Goal: Navigation & Orientation: Find specific page/section

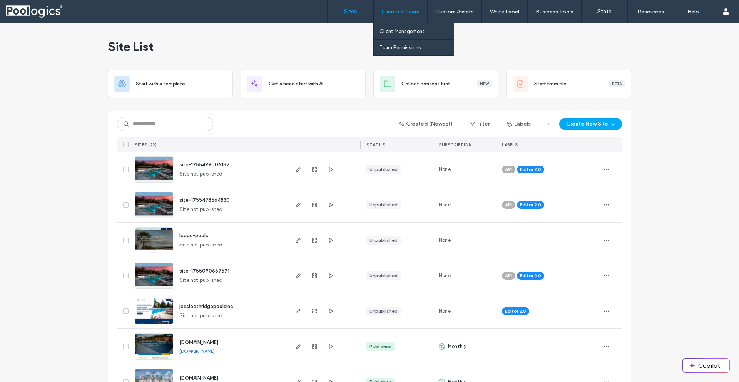
scroll to position [37, 0]
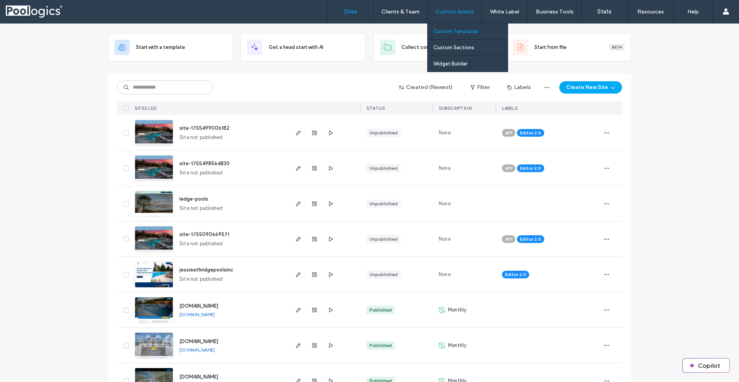
click at [461, 33] on label "Custom Templates" at bounding box center [455, 31] width 45 height 6
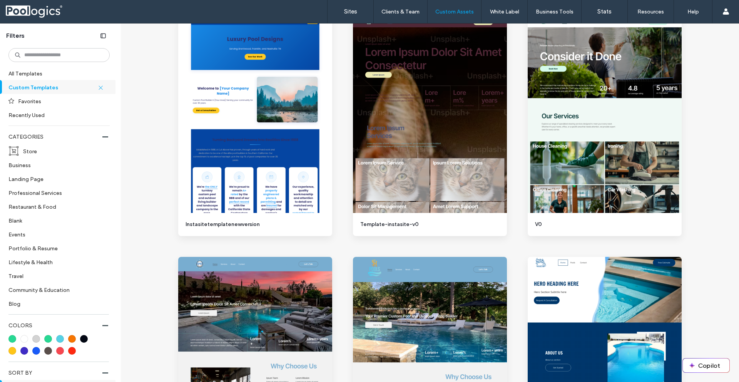
scroll to position [745, 0]
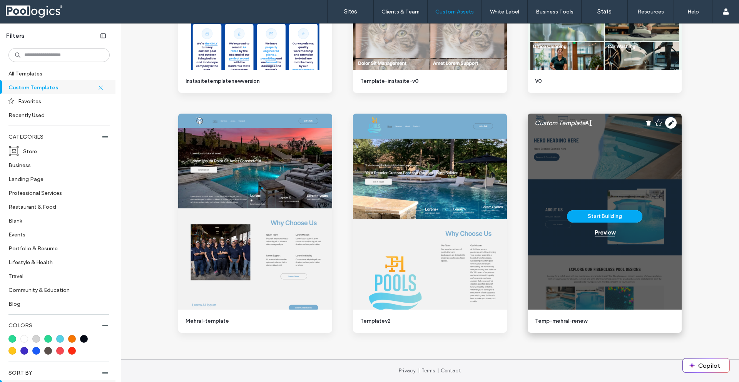
click at [603, 232] on div "Preview" at bounding box center [604, 232] width 20 height 7
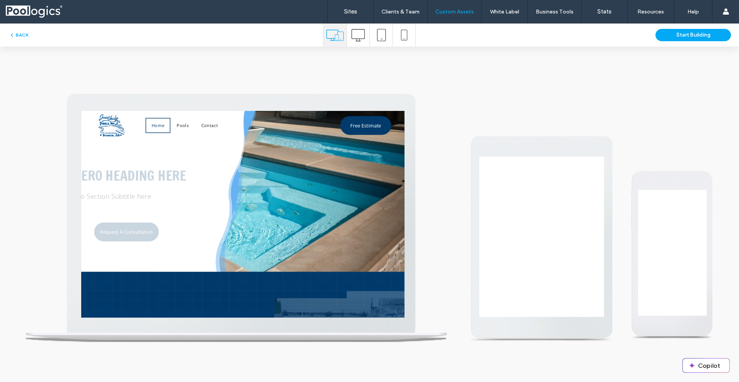
scroll to position [0, 0]
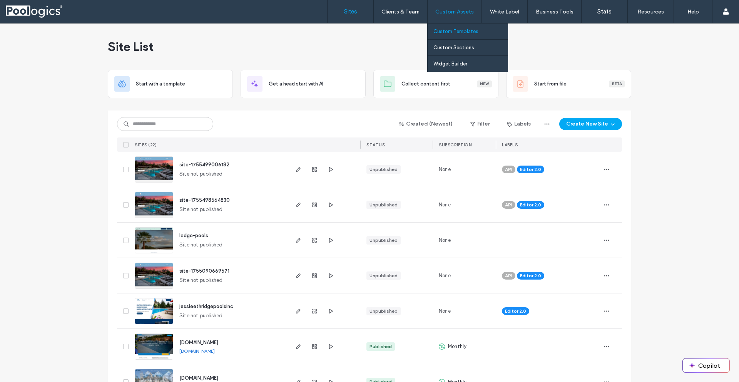
click at [467, 34] on link "Custom Templates" at bounding box center [470, 31] width 74 height 16
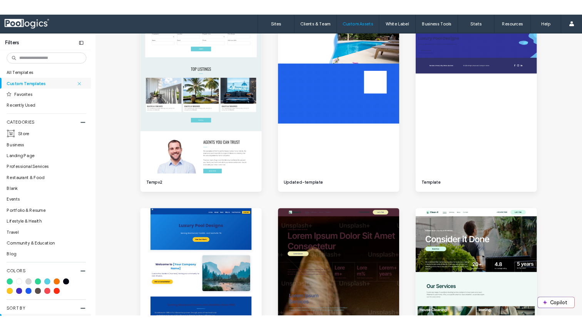
scroll to position [745, 0]
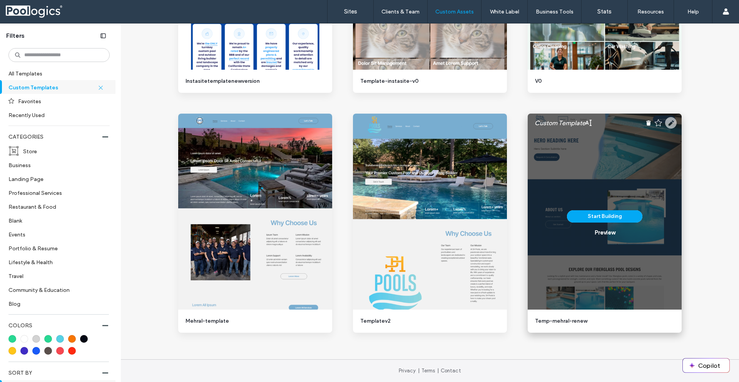
click at [671, 125] on use at bounding box center [671, 123] width 12 height 12
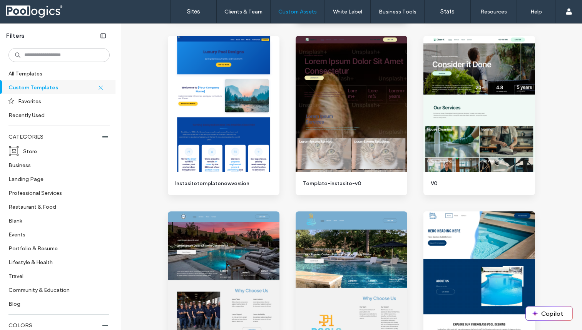
scroll to position [544, 0]
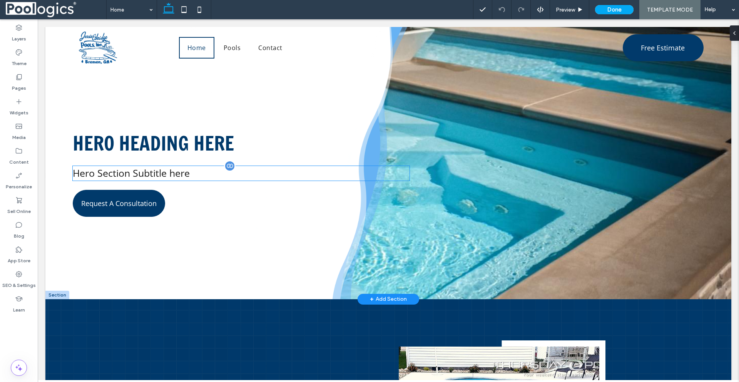
click at [154, 174] on p "Hero Section Subtitle here" at bounding box center [241, 173] width 337 height 15
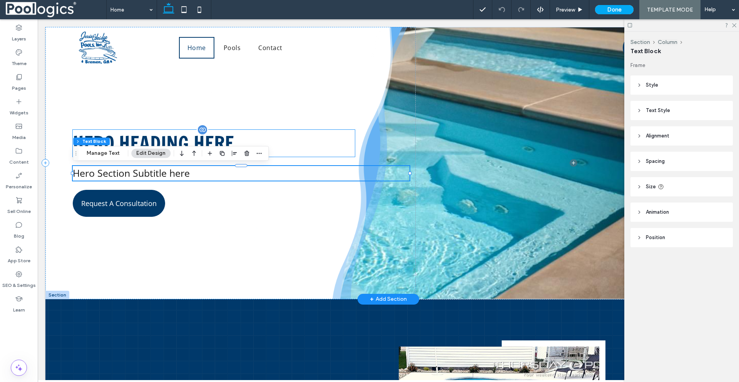
click at [147, 138] on span "Hero Heading here" at bounding box center [153, 143] width 161 height 27
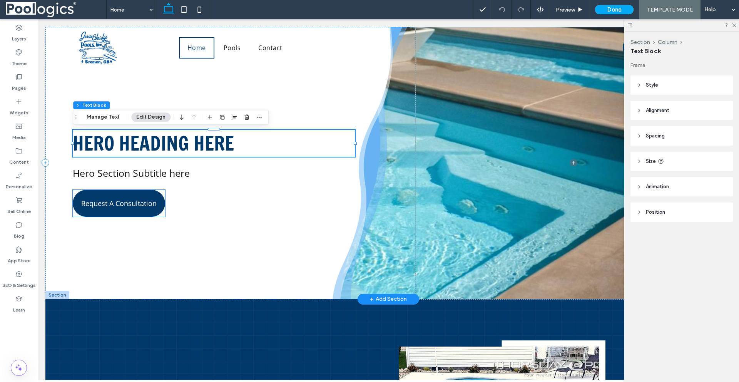
click at [130, 196] on span "Request A Consultation" at bounding box center [118, 203] width 75 height 17
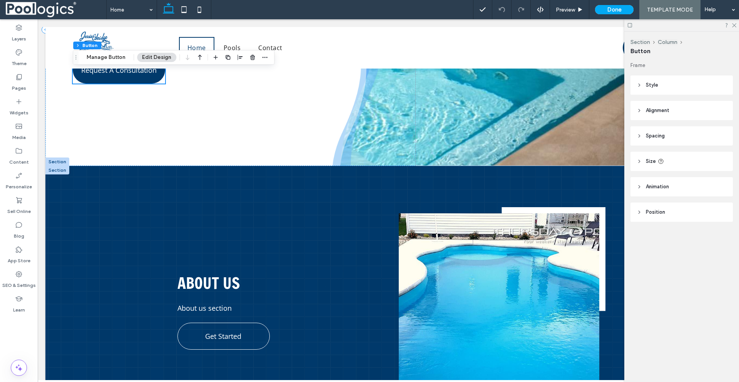
scroll to position [145, 0]
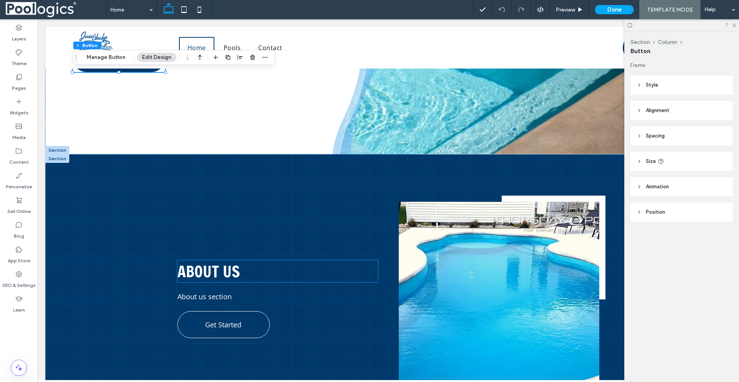
click at [200, 271] on span "About Us" at bounding box center [208, 271] width 62 height 22
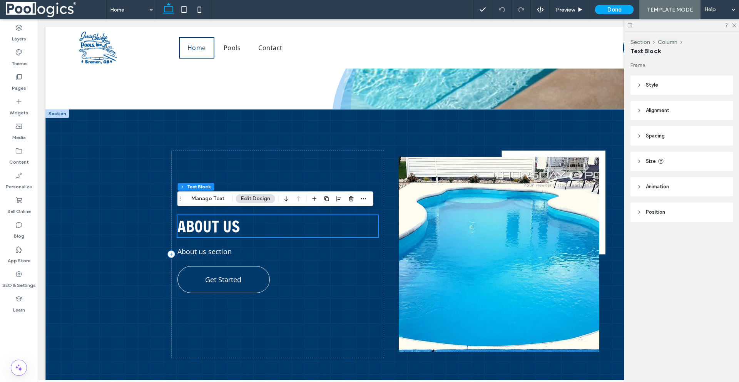
scroll to position [205, 0]
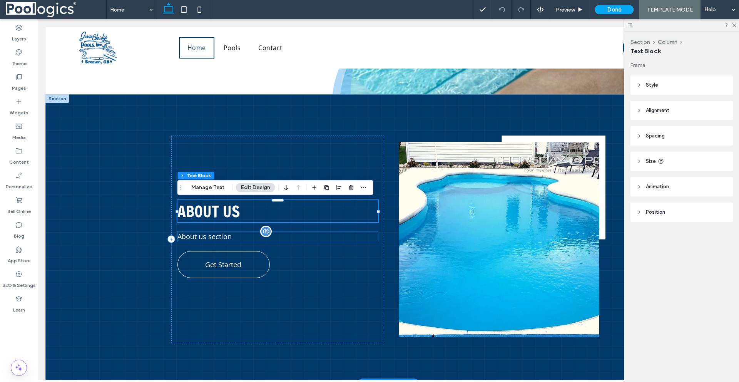
click at [215, 239] on p "About us section" at bounding box center [277, 236] width 200 height 10
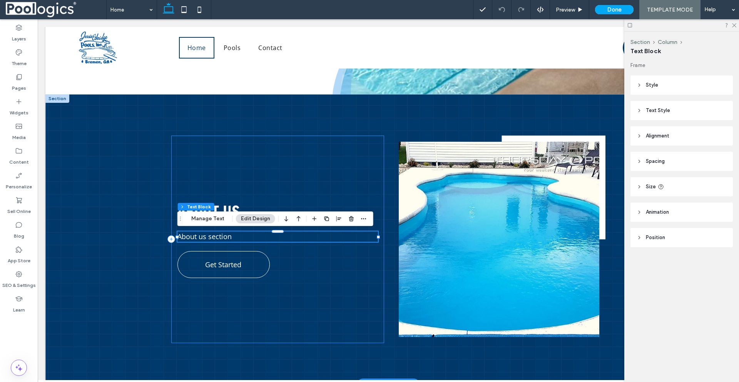
click at [284, 266] on div "About Us About us section Get Started" at bounding box center [277, 238] width 213 height 207
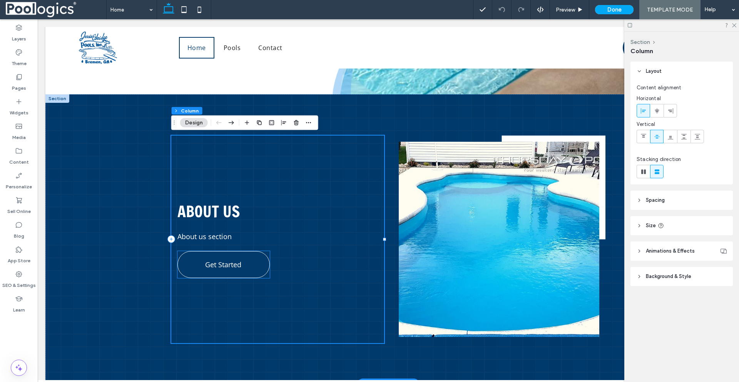
click at [252, 275] on link "Get Started" at bounding box center [223, 264] width 92 height 27
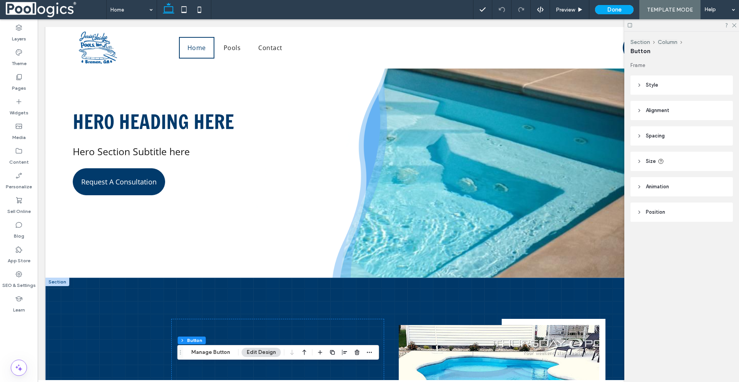
scroll to position [0, 0]
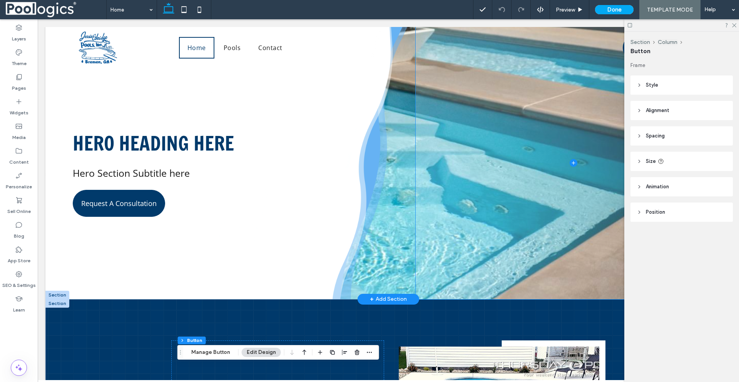
click at [522, 179] on span at bounding box center [574, 163] width 316 height 272
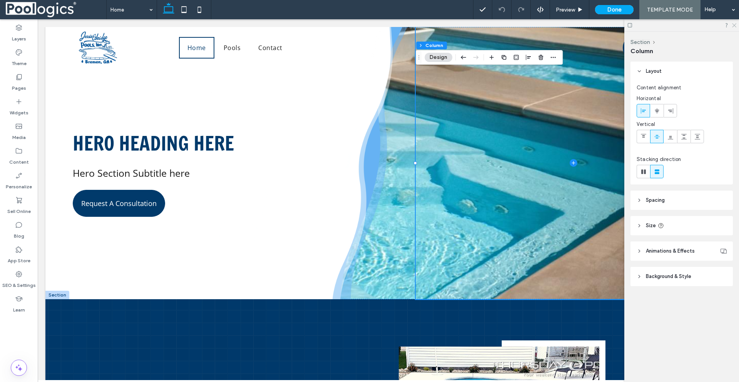
click at [735, 23] on icon at bounding box center [733, 24] width 5 height 5
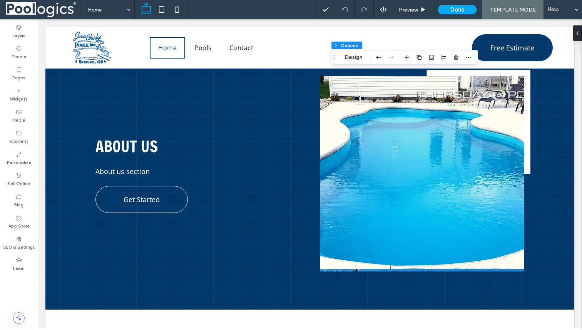
scroll to position [218, 0]
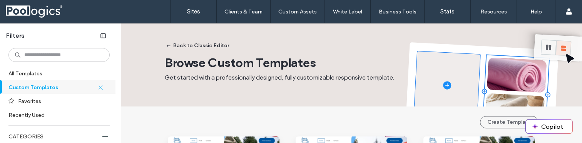
scroll to position [631, 0]
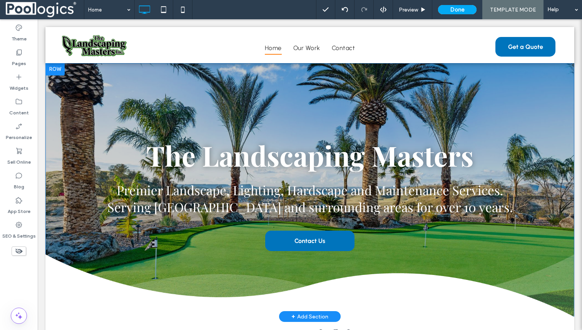
click at [237, 92] on div "The Landscaping Masters Premier Landscape, Lighting, Hardscape and Maintenance …" at bounding box center [309, 189] width 529 height 253
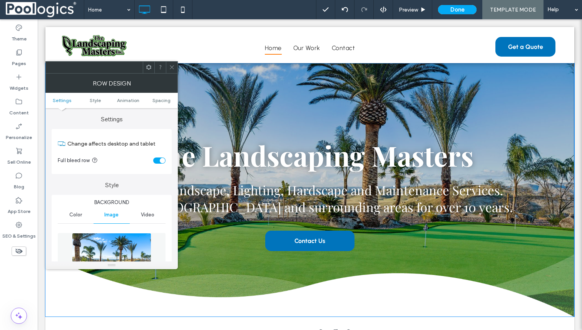
click at [215, 91] on div "The Landscaping Masters Premier Landscape, Lighting, Hardscape and Maintenance …" at bounding box center [309, 189] width 529 height 253
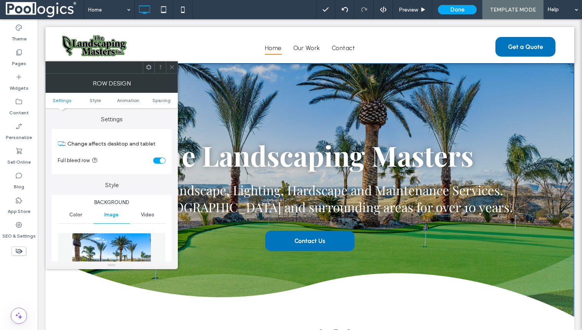
click at [170, 66] on icon at bounding box center [172, 67] width 6 height 6
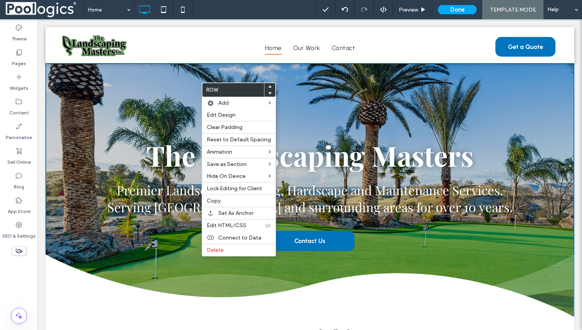
click at [359, 200] on span "Serving [GEOGRAPHIC_DATA] and surrounding areas for over 10 years." at bounding box center [309, 206] width 405 height 17
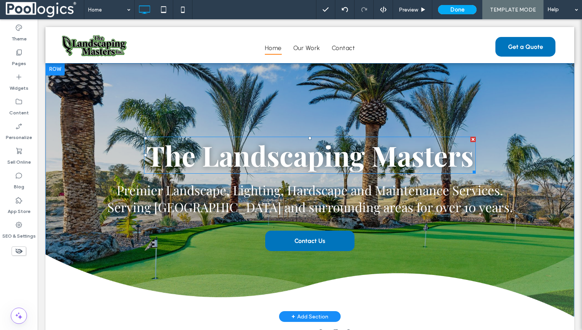
click at [338, 158] on span "The Landscaping Masters" at bounding box center [309, 155] width 327 height 37
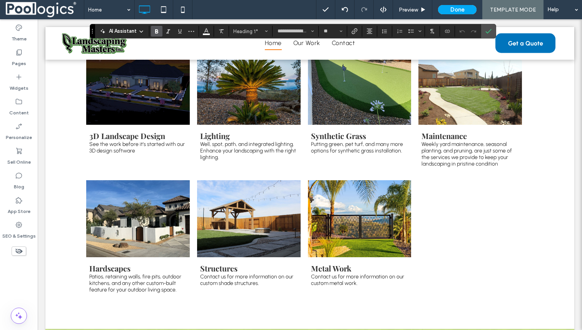
scroll to position [191, 0]
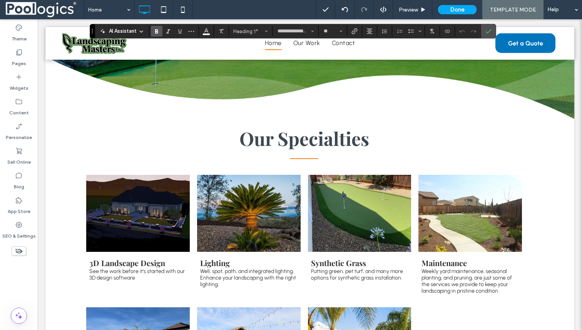
click at [72, 177] on div "Our Specialties 3D Landscape Design See the work before it’s started with our 3…" at bounding box center [309, 286] width 529 height 337
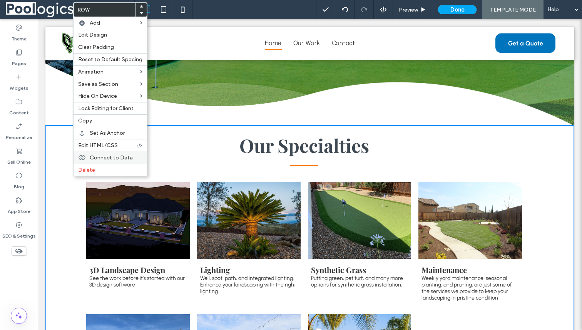
click at [113, 154] on span "Connect to Data" at bounding box center [111, 157] width 43 height 7
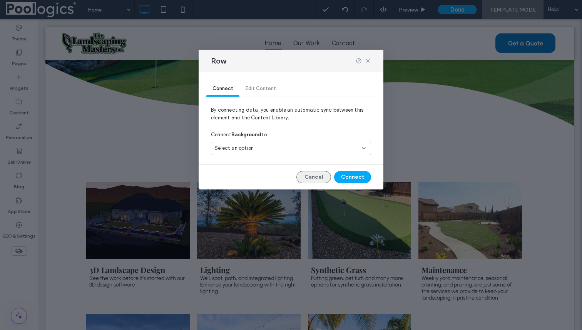
click at [314, 175] on button "Cancel" at bounding box center [313, 177] width 35 height 12
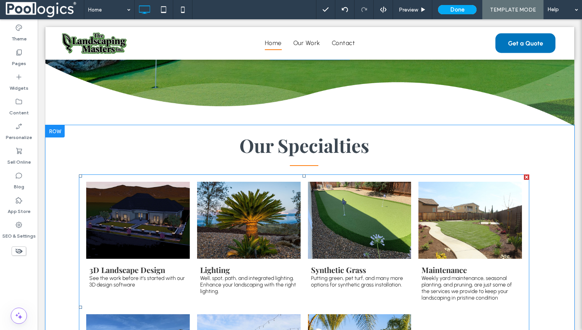
click at [180, 177] on div "3D Landscape Design See the work before it’s started with our 3D design softwar…" at bounding box center [304, 306] width 450 height 265
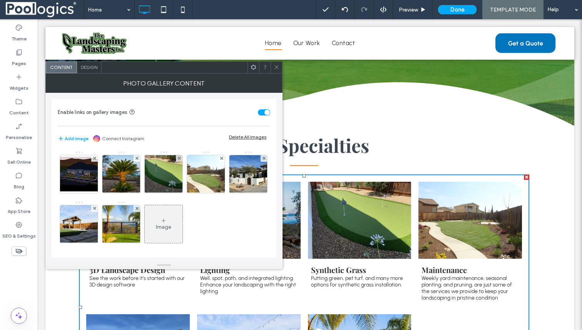
scroll to position [2, 0]
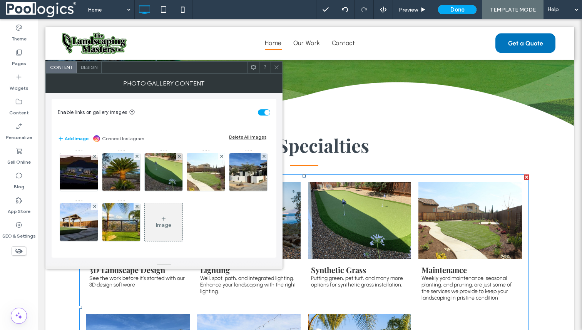
click at [92, 67] on span "Design" at bounding box center [89, 67] width 17 height 6
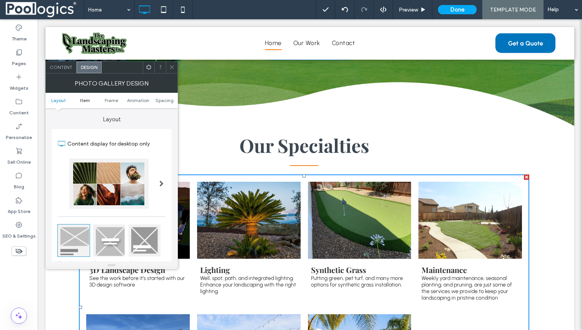
click at [87, 98] on span "Item" at bounding box center [85, 100] width 10 height 6
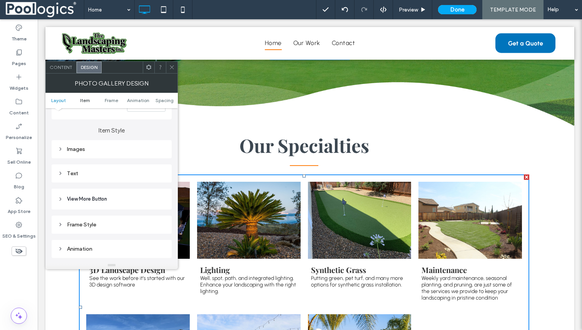
scroll to position [274, 0]
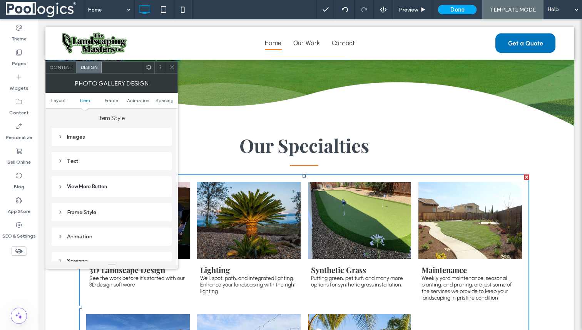
click at [76, 140] on div "Images" at bounding box center [112, 137] width 108 height 7
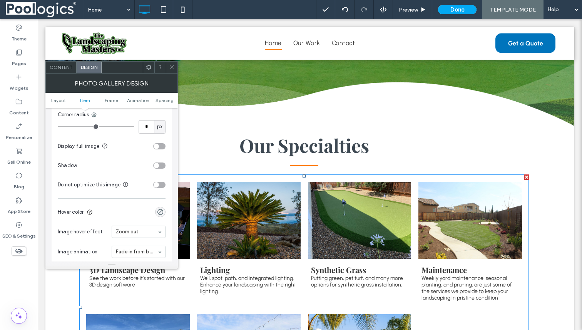
scroll to position [360, 0]
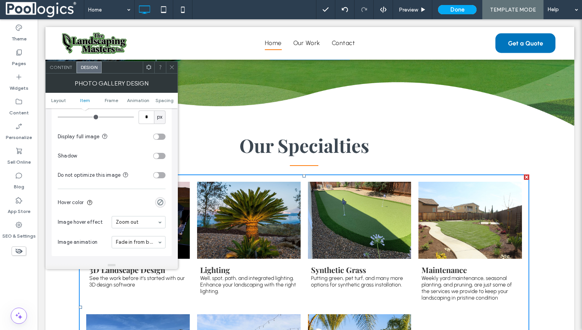
click at [284, 259] on span "Lighting Well, spot, path, and integrated lighting. Enhance your landscaping wi…" at bounding box center [249, 283] width 104 height 48
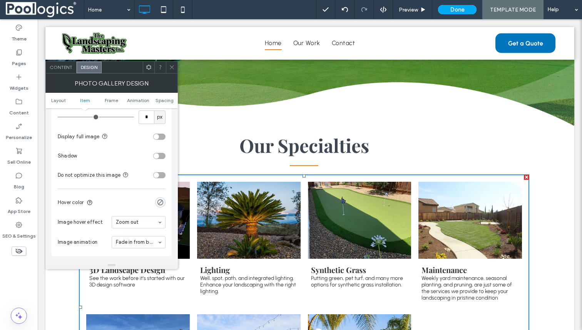
click at [313, 179] on li "Synthetic Grass Putting green, pet turf, and many more options for synthetic gr…" at bounding box center [359, 244] width 111 height 132
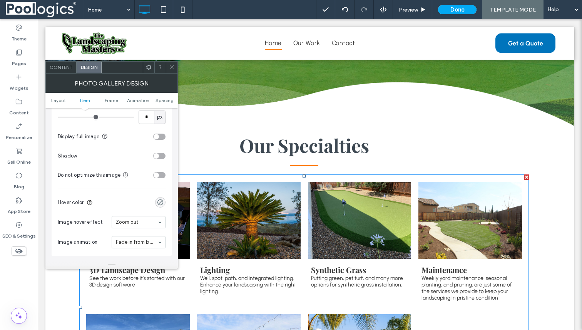
click at [172, 68] on icon at bounding box center [172, 67] width 6 height 6
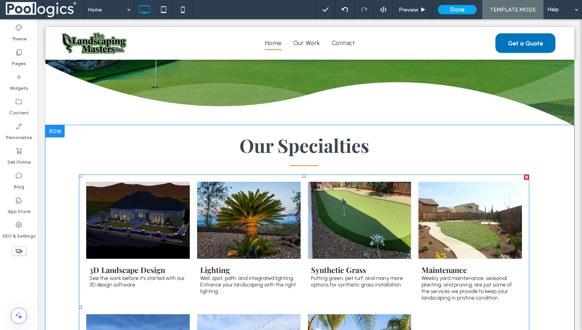
click at [145, 229] on link at bounding box center [138, 220] width 110 height 82
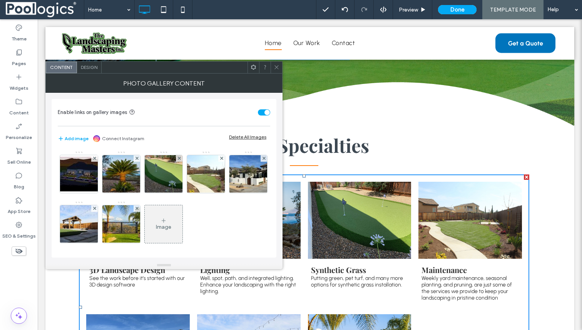
click at [145, 229] on img at bounding box center [121, 224] width 57 height 38
click at [145, 229] on div "Enable links on gallery images Add image Connect Instagram Delete All Images Im…" at bounding box center [164, 177] width 225 height 169
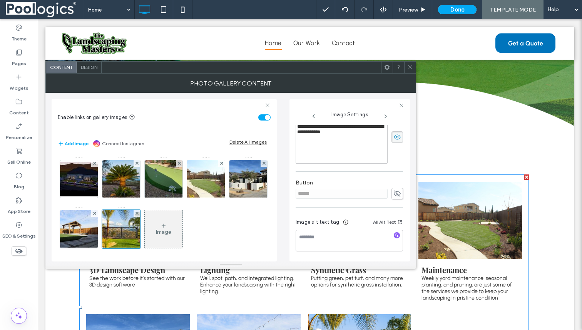
scroll to position [0, 0]
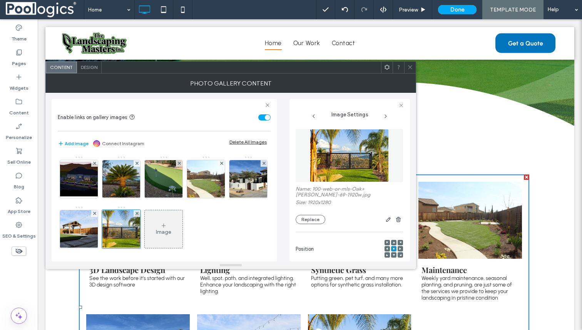
click at [374, 174] on img at bounding box center [349, 155] width 79 height 53
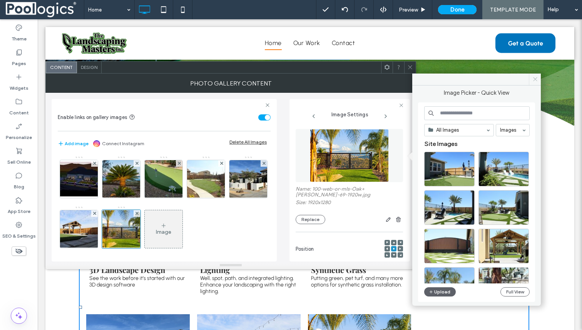
click at [533, 81] on icon at bounding box center [535, 79] width 6 height 6
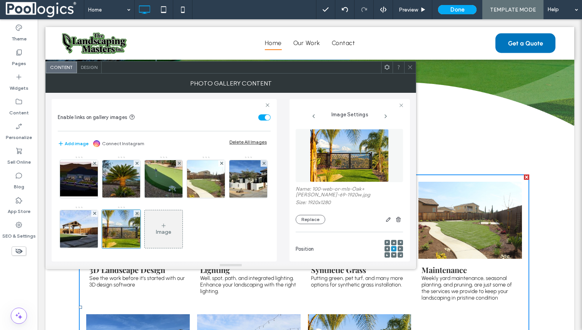
click at [409, 67] on icon at bounding box center [410, 67] width 6 height 6
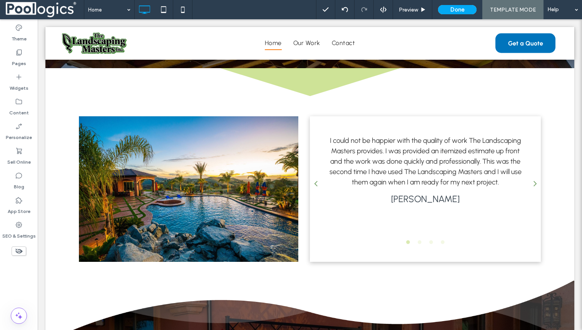
scroll to position [1361, 0]
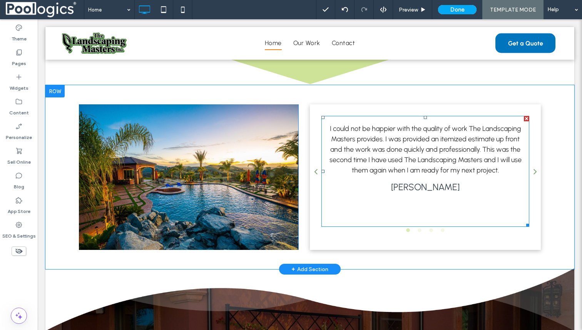
click at [419, 158] on span at bounding box center [425, 171] width 208 height 111
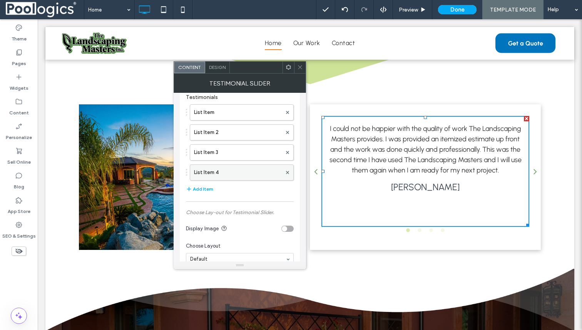
scroll to position [0, 0]
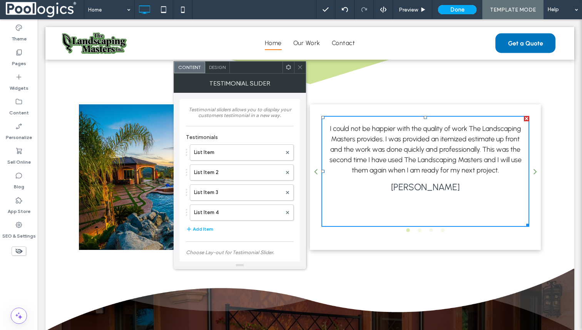
click at [429, 160] on div "I could not be happier with the quality of work The Landscaping Masters provide…" at bounding box center [425, 150] width 200 height 52
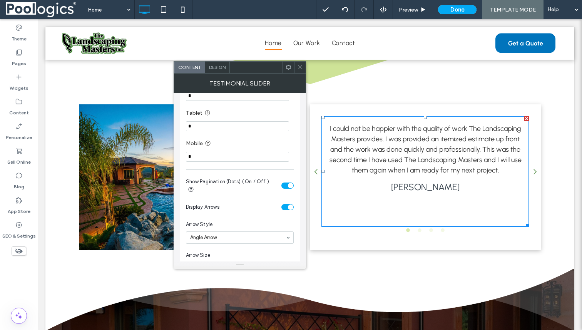
scroll to position [465, 0]
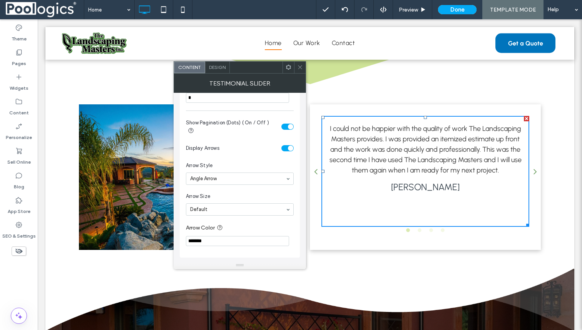
click at [296, 66] on div at bounding box center [300, 68] width 12 height 12
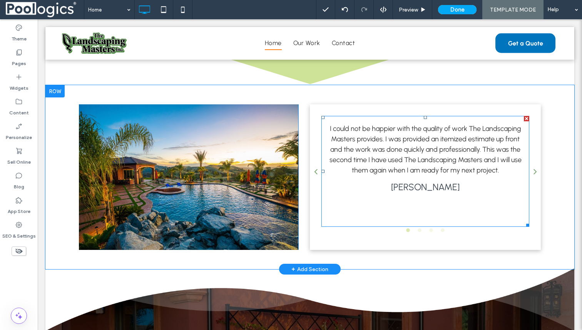
click at [368, 161] on span at bounding box center [425, 171] width 208 height 111
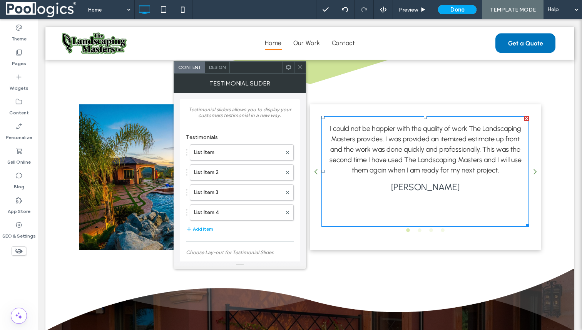
click at [368, 161] on div "I could not be happier with the quality of work The Landscaping Masters provide…" at bounding box center [425, 150] width 200 height 52
click at [219, 70] on div "Design" at bounding box center [217, 68] width 25 height 12
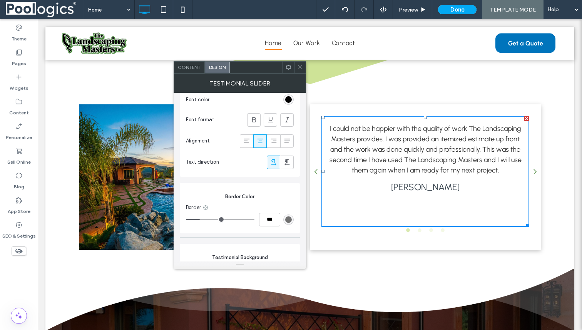
scroll to position [545, 0]
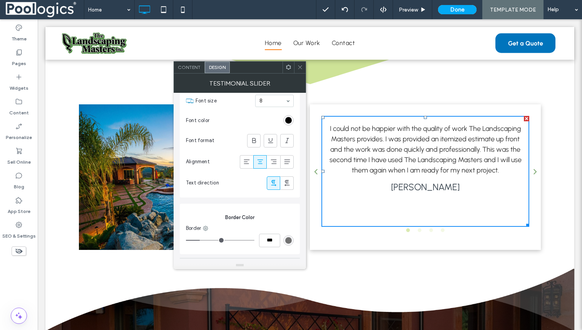
click at [298, 69] on icon at bounding box center [300, 67] width 6 height 6
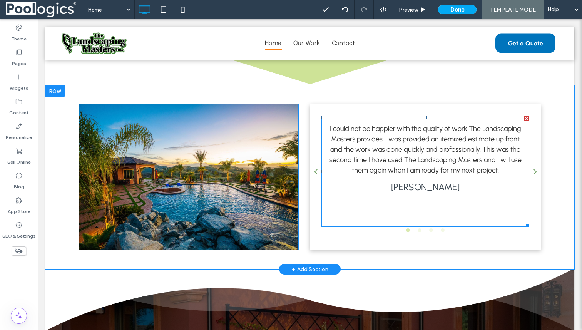
click at [392, 158] on span at bounding box center [425, 171] width 208 height 111
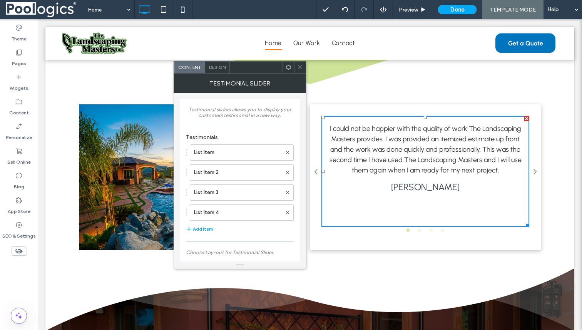
click at [392, 158] on div "I could not be happier with the quality of work The Landscaping Masters provide…" at bounding box center [425, 150] width 200 height 52
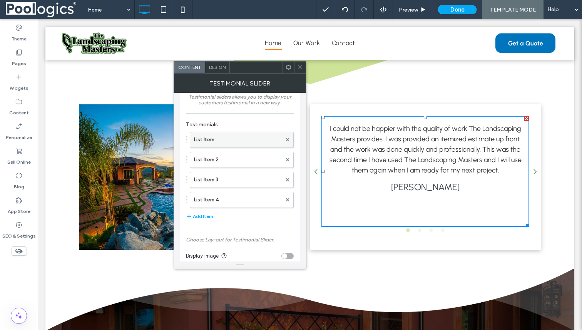
click at [246, 143] on label "List Item" at bounding box center [238, 139] width 88 height 15
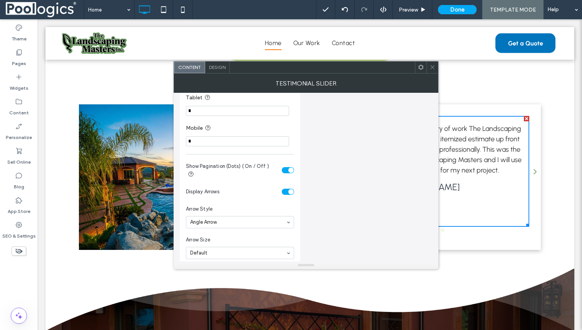
scroll to position [461, 0]
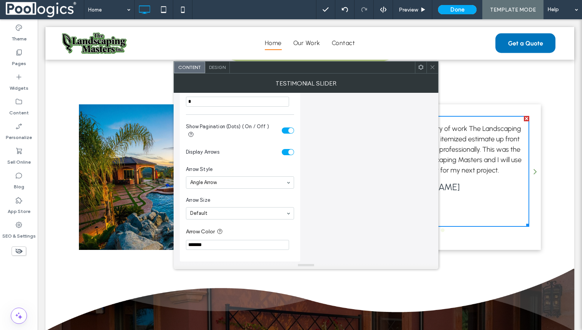
click at [432, 65] on icon at bounding box center [432, 67] width 6 height 6
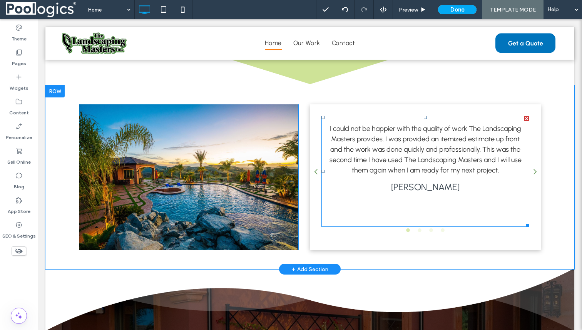
click at [391, 159] on span at bounding box center [425, 171] width 208 height 111
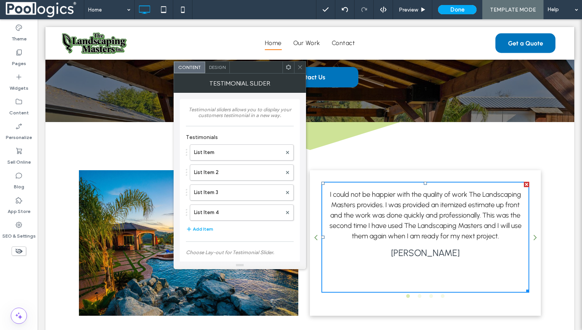
scroll to position [1290, 0]
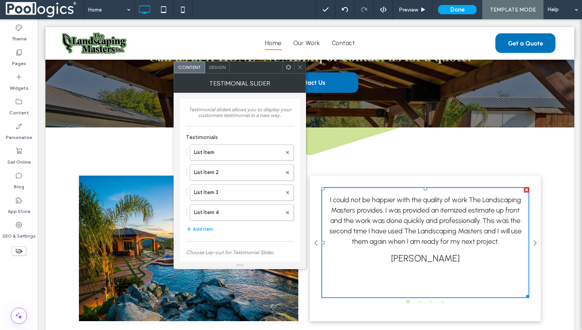
click at [432, 197] on div "I could not be happier with the quality of work The Landscaping Masters provide…" at bounding box center [425, 221] width 200 height 52
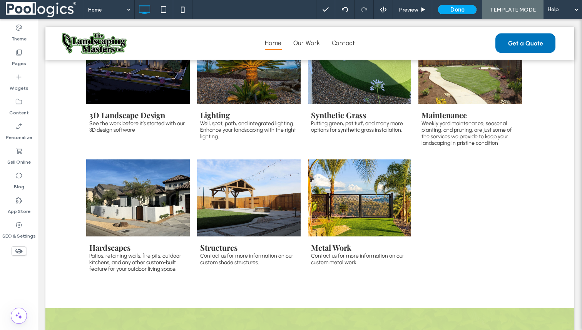
scroll to position [319, 0]
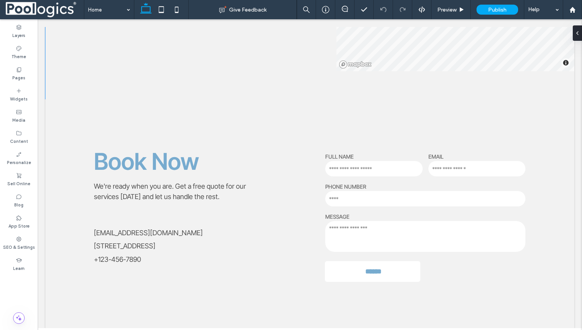
scroll to position [2139, 0]
